Goal: Information Seeking & Learning: Learn about a topic

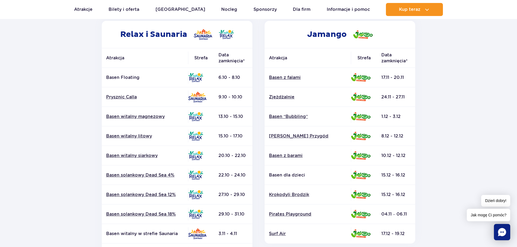
scroll to position [81, 0]
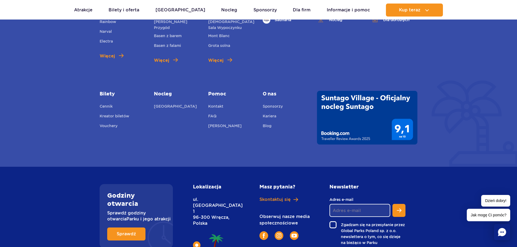
scroll to position [636, 0]
